Goal: Task Accomplishment & Management: Manage account settings

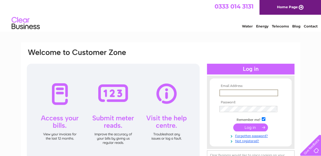
click at [245, 92] on input "text" at bounding box center [249, 92] width 59 height 7
type input "[EMAIL_ADDRESS][DOMAIN_NAME]"
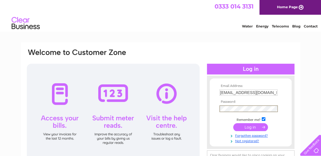
click at [233, 123] on input "submit" at bounding box center [250, 127] width 35 height 8
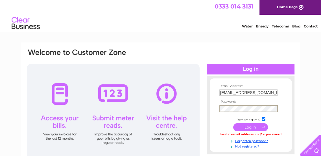
click at [233, 123] on input "submit" at bounding box center [250, 127] width 35 height 8
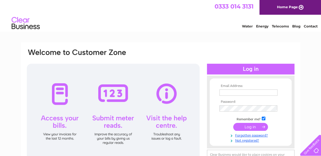
click at [237, 92] on input "text" at bounding box center [249, 92] width 58 height 6
type input "[EMAIL_ADDRESS][DOMAIN_NAME]"
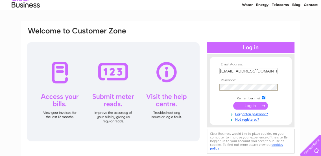
scroll to position [23, 0]
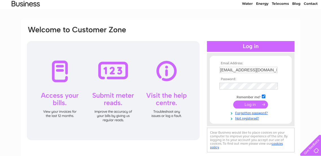
click at [252, 103] on input "submit" at bounding box center [250, 104] width 35 height 8
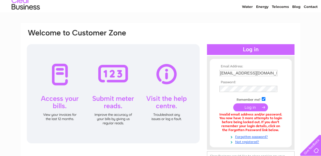
scroll to position [35, 0]
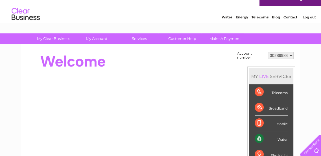
scroll to position [8, 0]
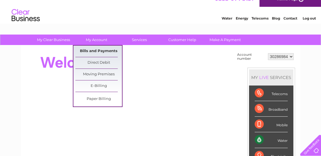
click at [96, 49] on link "Bills and Payments" at bounding box center [98, 50] width 47 height 11
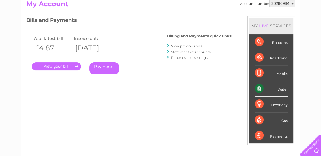
scroll to position [60, 0]
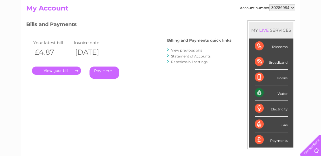
click at [151, 65] on div "Bills and Payments Billing and Payments quick links View previous bills Stateme…" at bounding box center [128, 53] width 205 height 66
